Goal: Check status

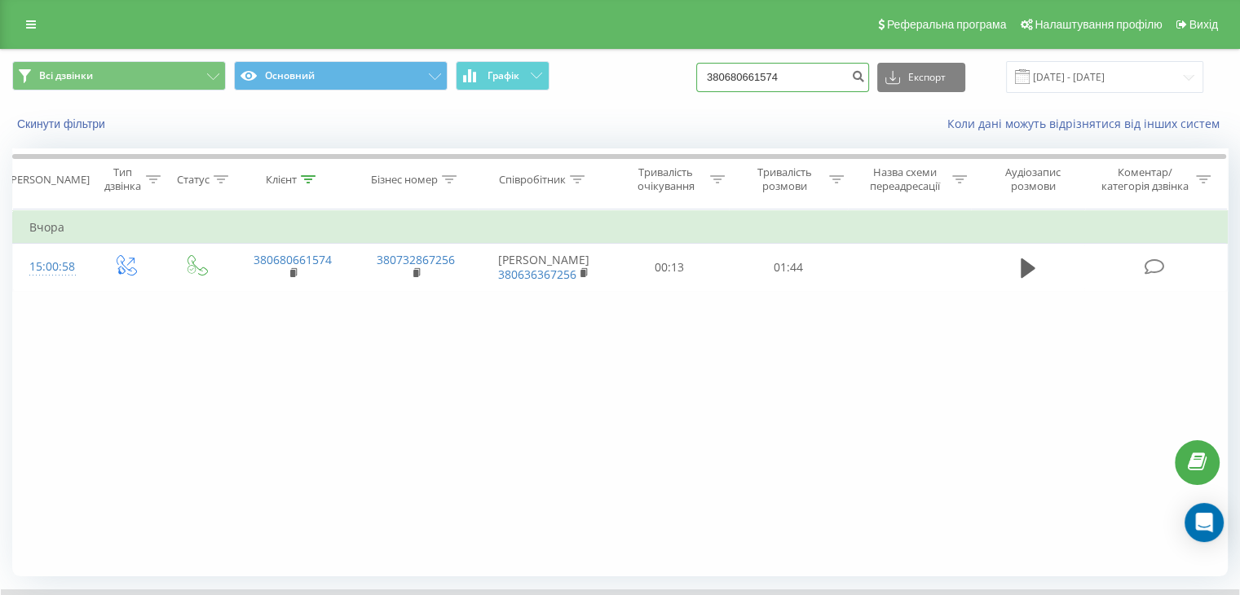
click at [770, 77] on input "380680661574" at bounding box center [782, 77] width 173 height 29
paste input "097) [PHONE_NUMBER]"
drag, startPoint x: 770, startPoint y: 77, endPoint x: 850, endPoint y: 81, distance: 80.0
click at [770, 77] on input "097) 246-28-57" at bounding box center [782, 77] width 173 height 29
type input "0972462857"
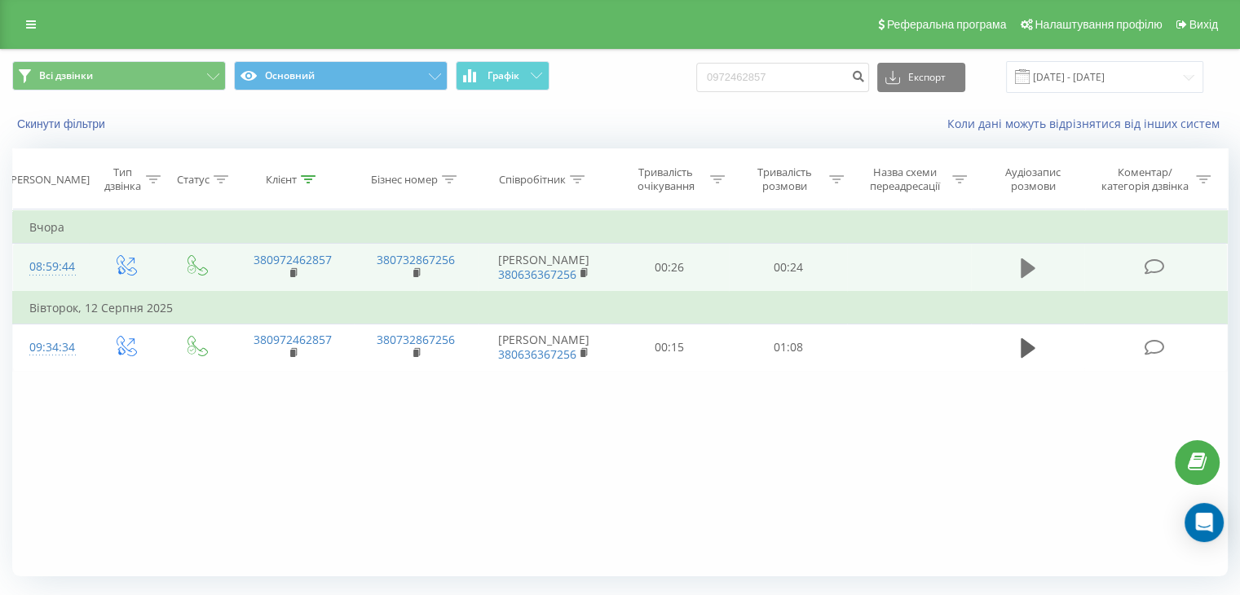
click at [1024, 272] on icon at bounding box center [1028, 268] width 15 height 20
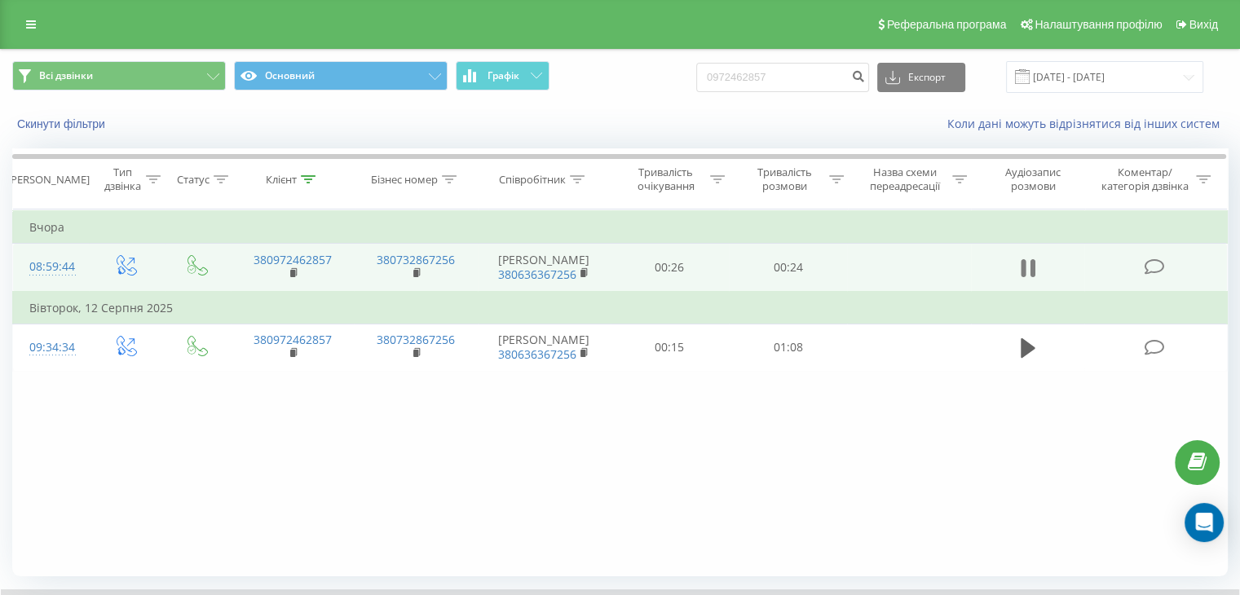
click at [1031, 273] on icon at bounding box center [1032, 268] width 5 height 18
click at [1018, 276] on button at bounding box center [1028, 268] width 24 height 24
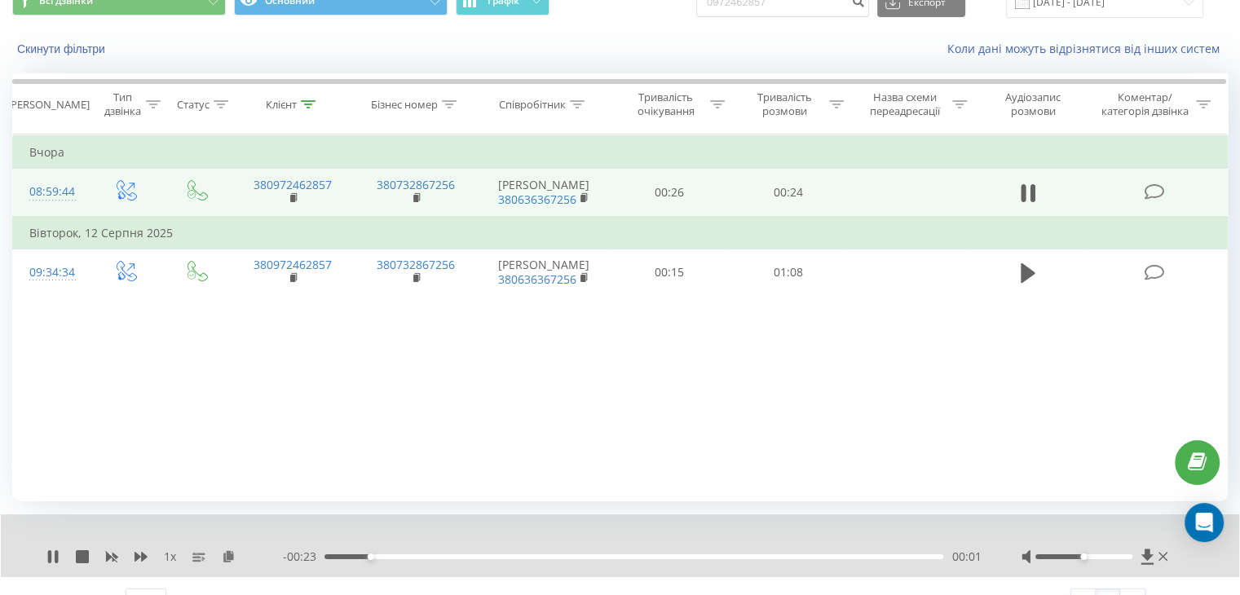
scroll to position [104, 0]
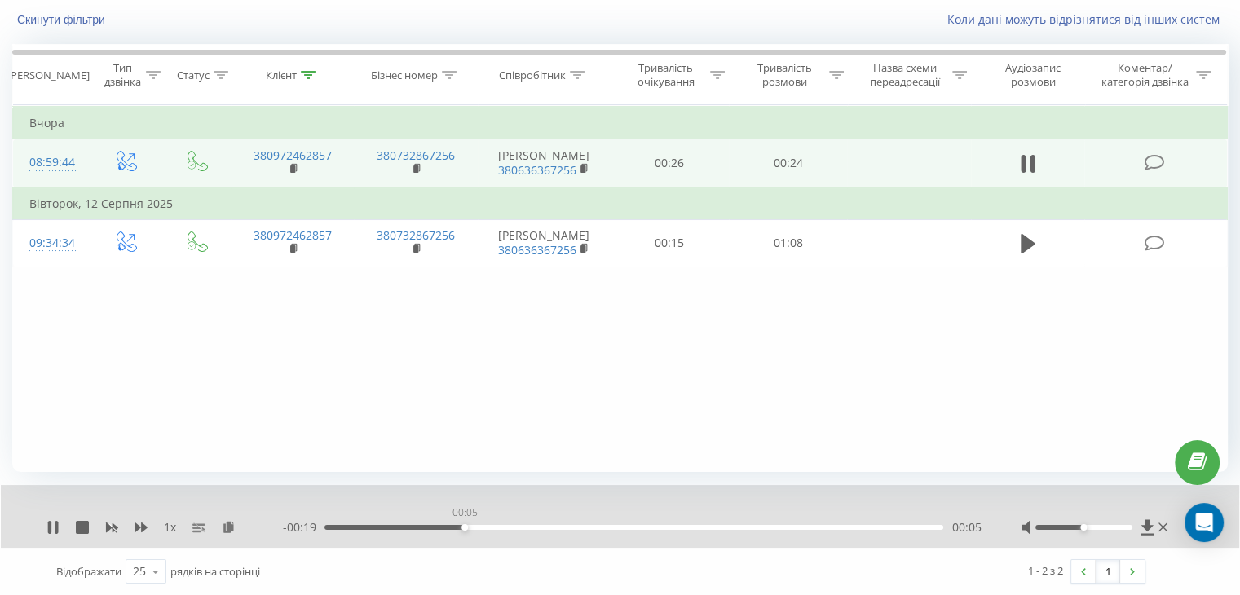
click at [464, 525] on div "00:05" at bounding box center [634, 527] width 619 height 5
click at [628, 525] on div "00:06" at bounding box center [634, 527] width 619 height 5
click at [55, 526] on icon at bounding box center [56, 527] width 3 height 13
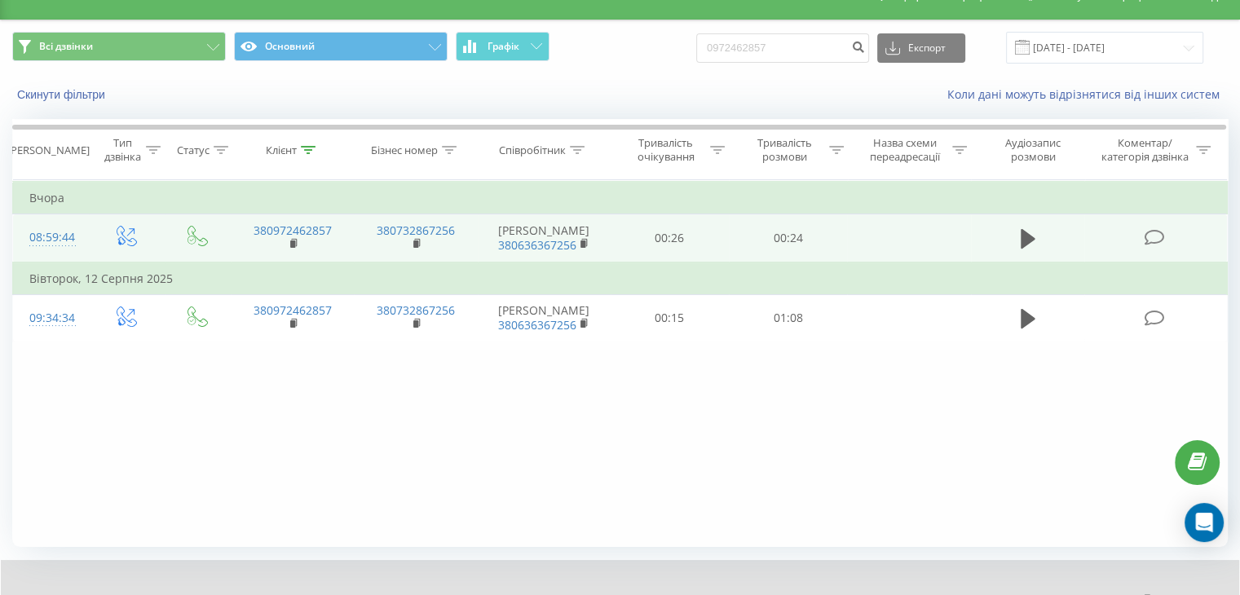
scroll to position [0, 0]
